Goal: Task Accomplishment & Management: Manage account settings

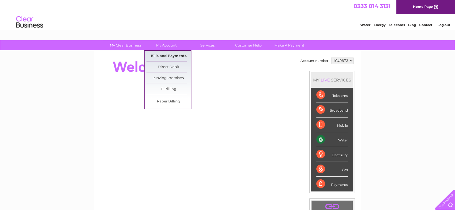
click at [170, 56] on link "Bills and Payments" at bounding box center [169, 56] width 44 height 11
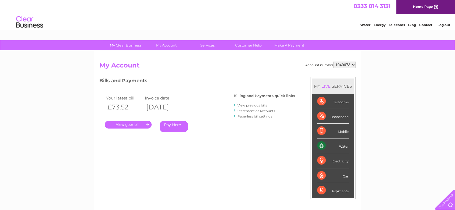
click at [131, 123] on link "." at bounding box center [128, 125] width 47 height 8
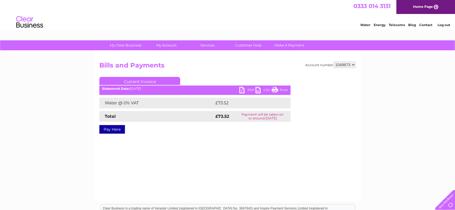
click at [249, 89] on link "PDF" at bounding box center [247, 91] width 16 height 8
